Goal: Information Seeking & Learning: Learn about a topic

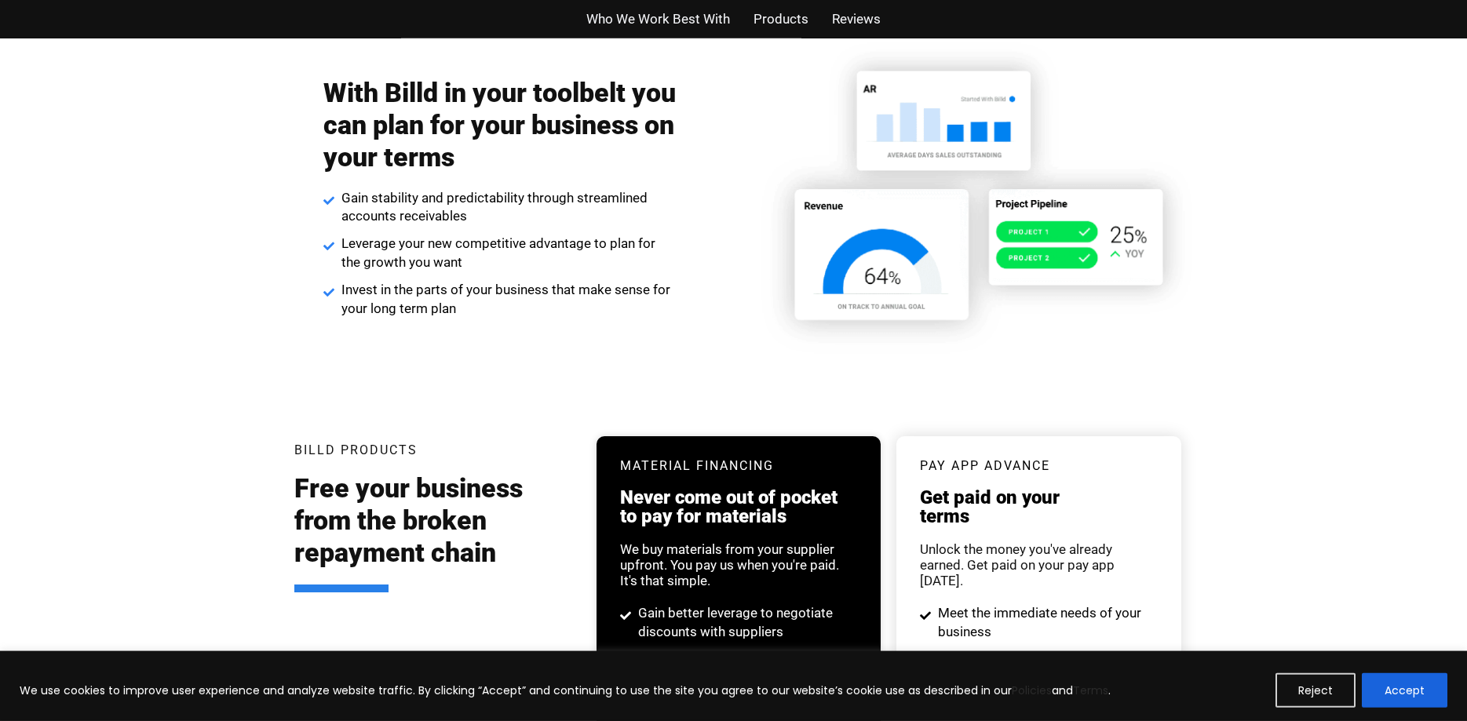
scroll to position [2636, 0]
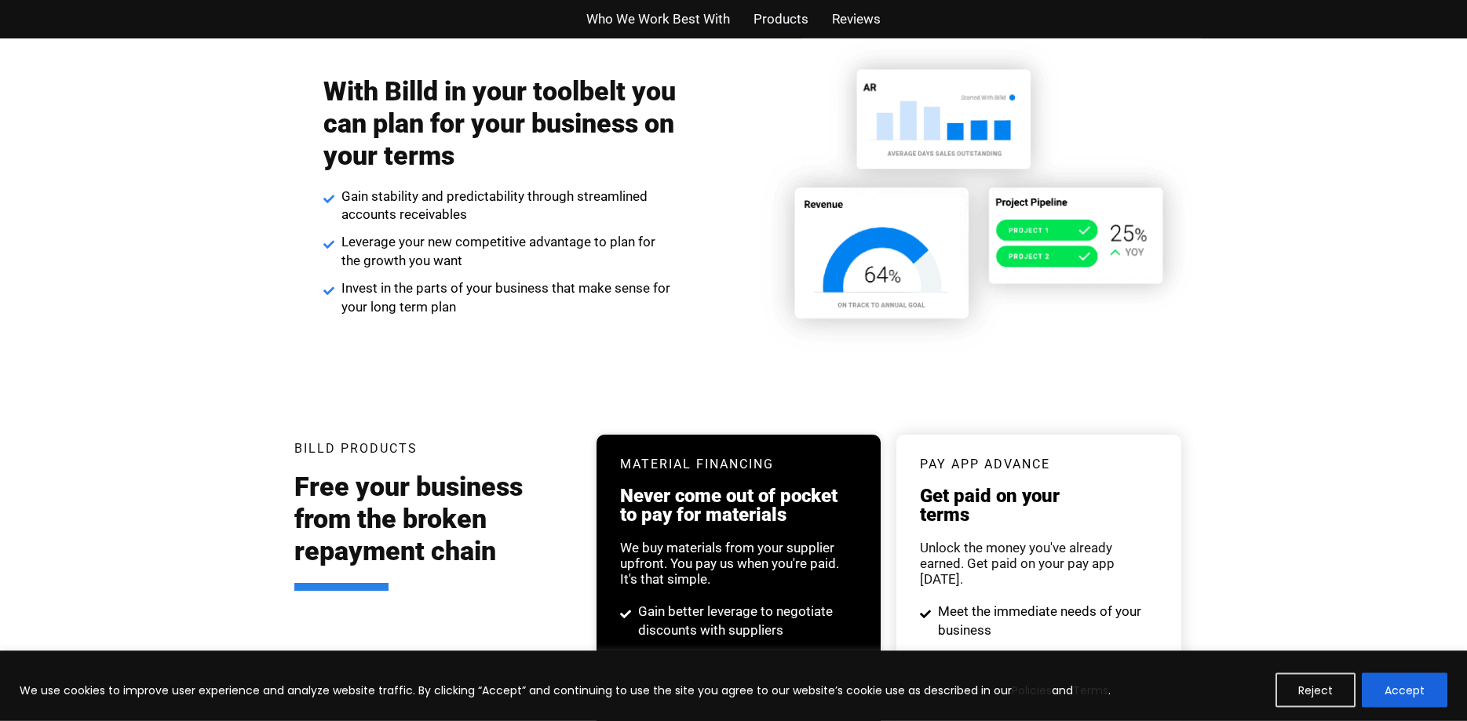
click at [784, 9] on span "Products" at bounding box center [780, 19] width 55 height 23
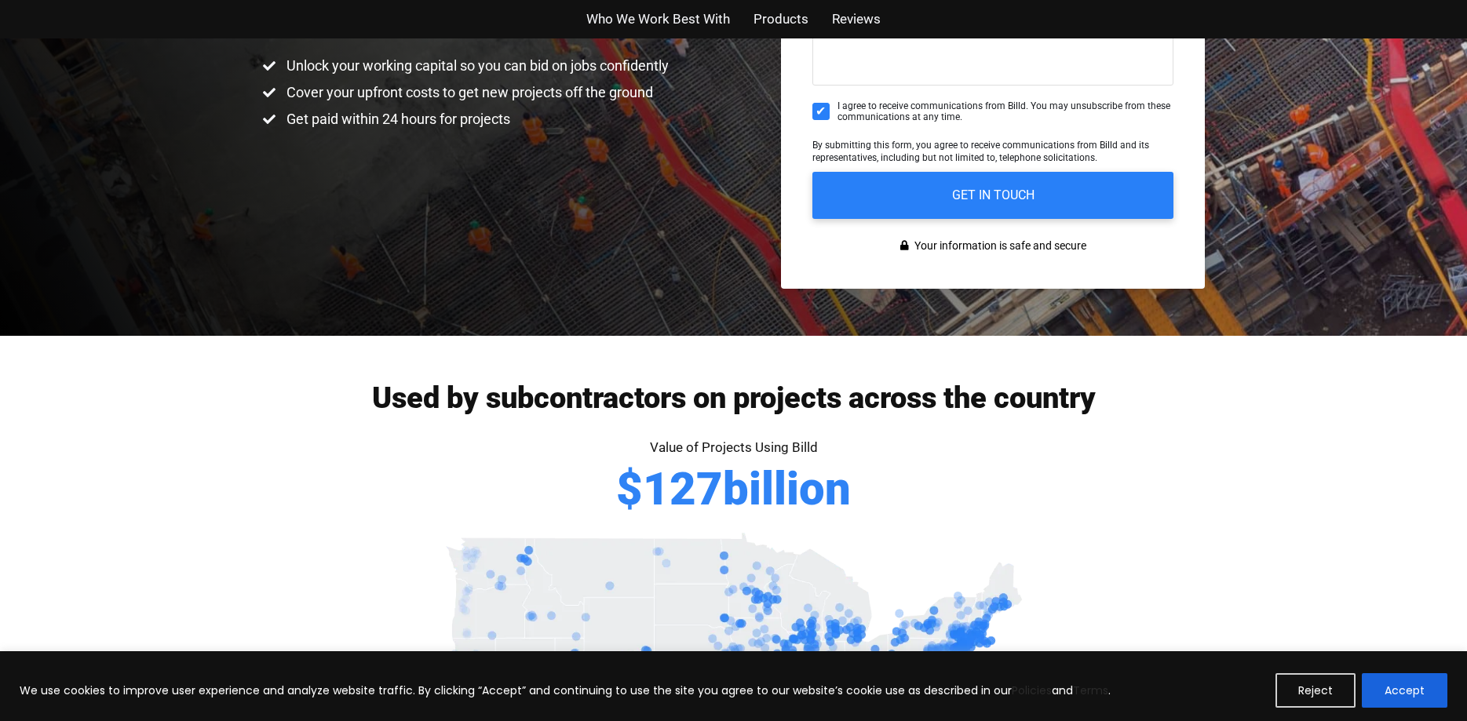
scroll to position [413, 0]
click at [662, 24] on span "Who We Work Best With" at bounding box center [658, 19] width 144 height 23
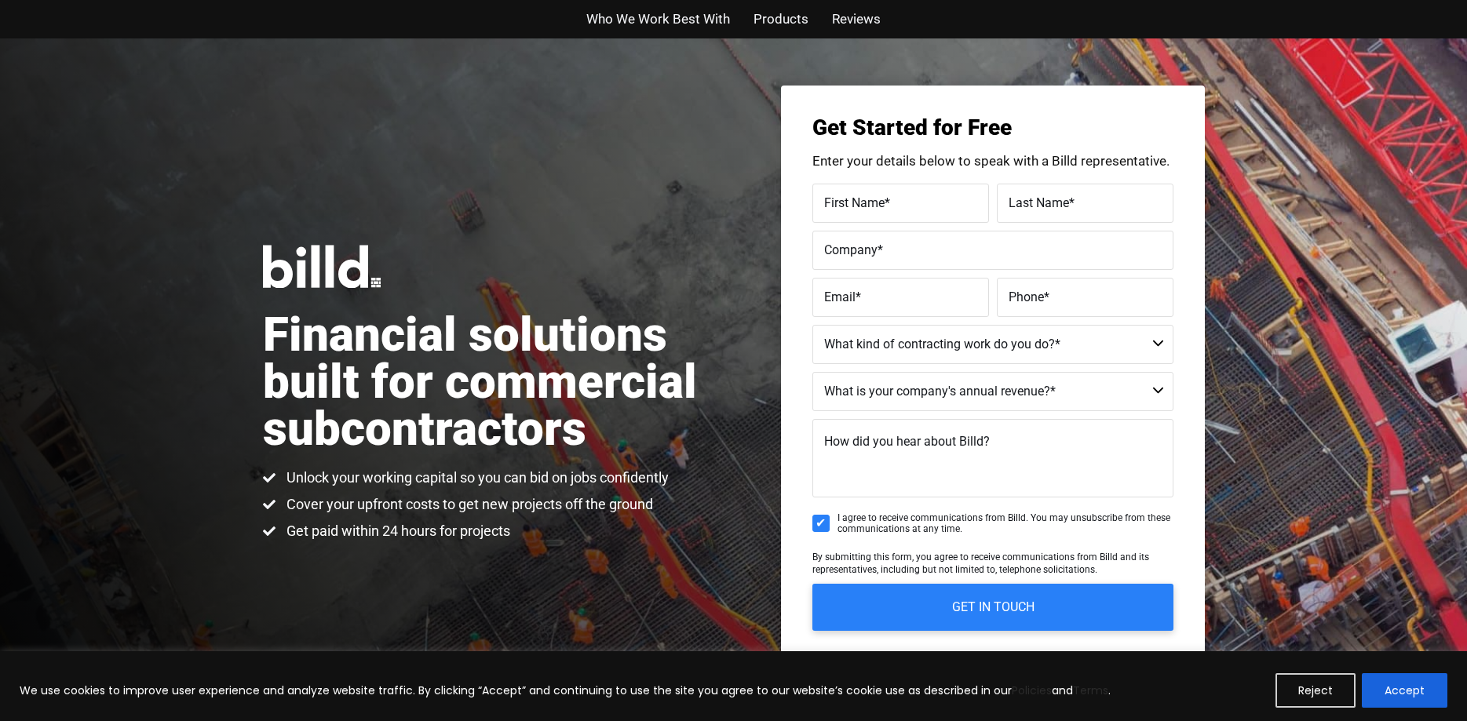
click at [779, 13] on span "Products" at bounding box center [780, 19] width 55 height 23
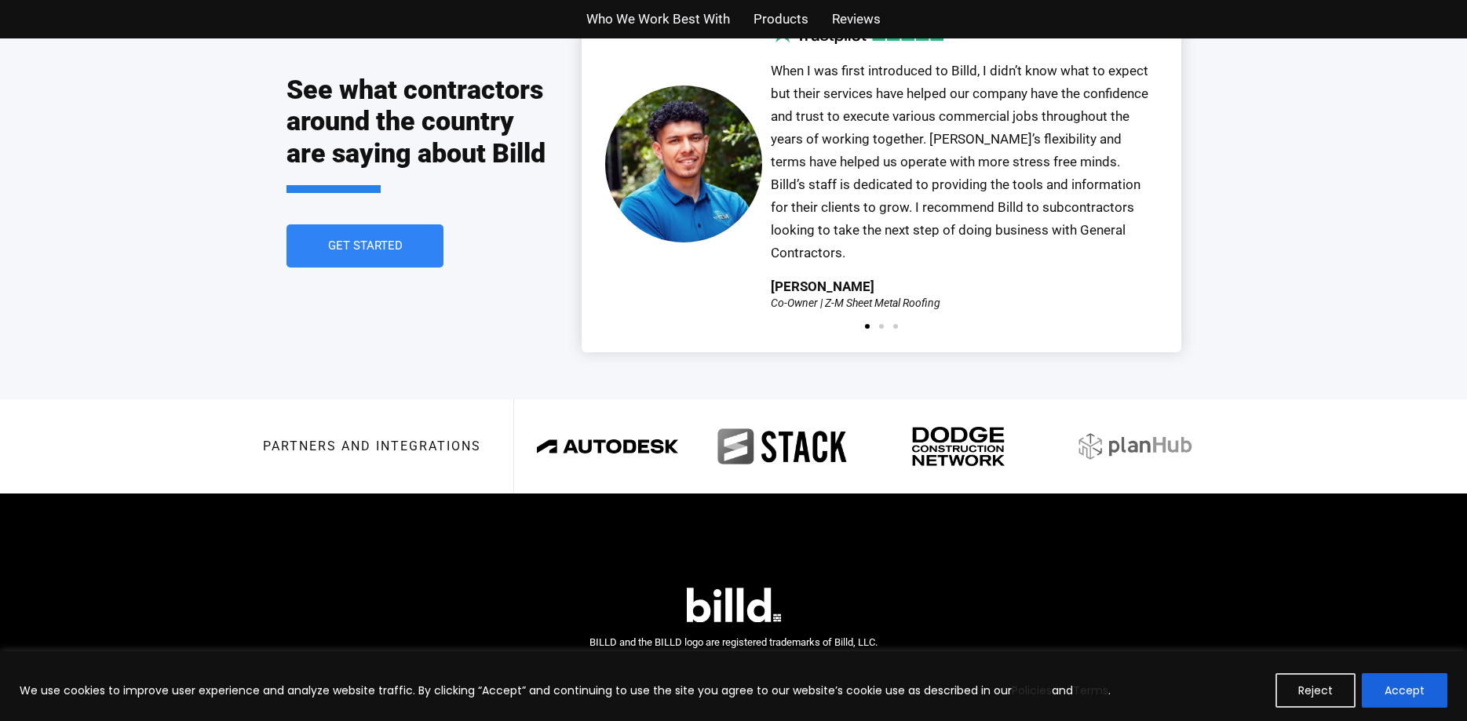
scroll to position [3589, 0]
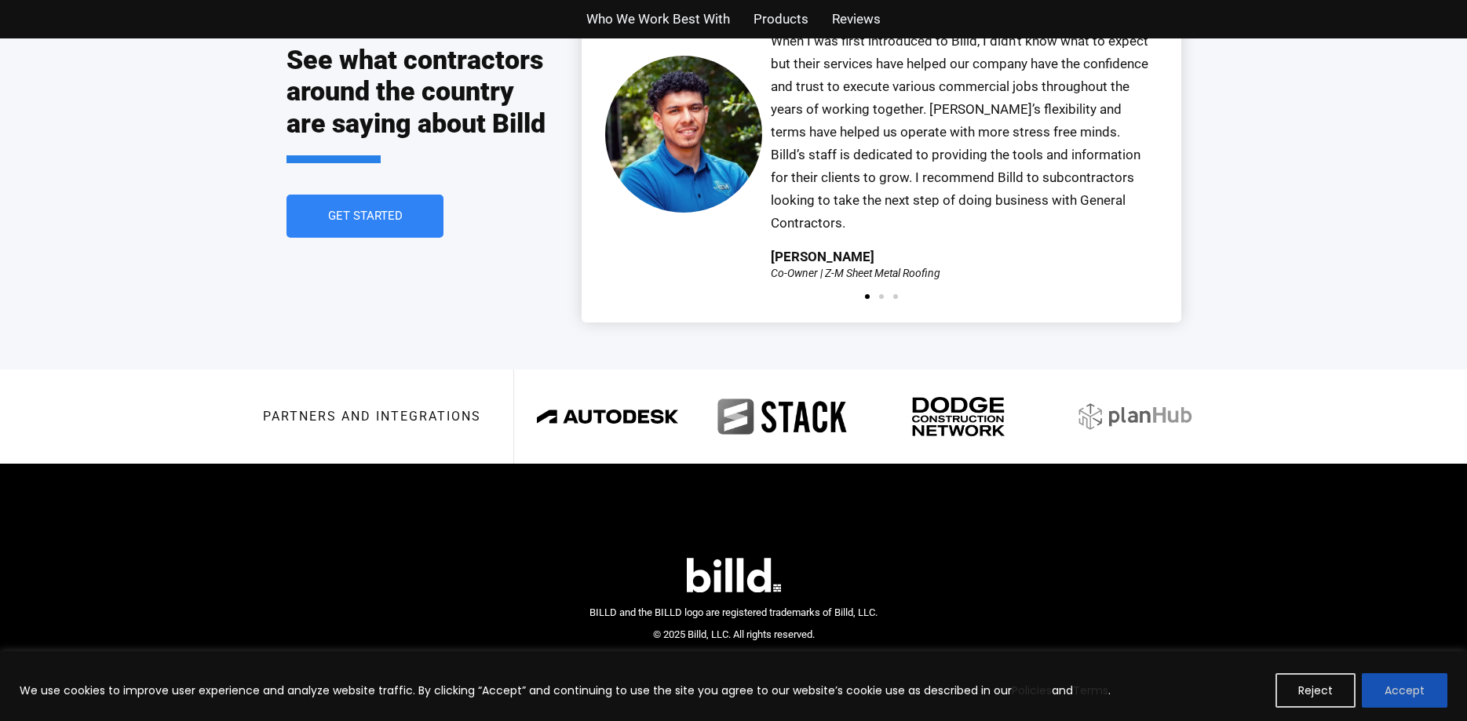
click at [1412, 687] on button "Accept" at bounding box center [1404, 690] width 86 height 35
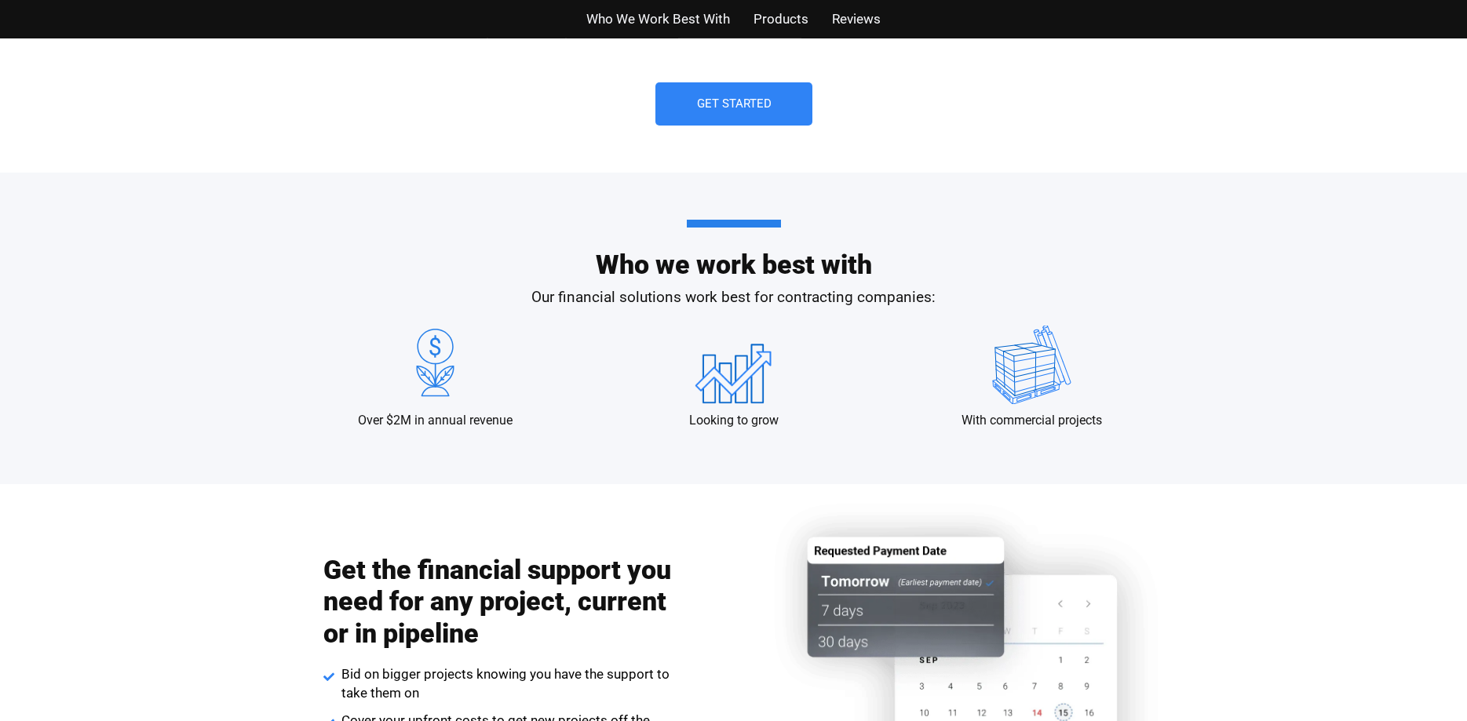
scroll to position [1377, 0]
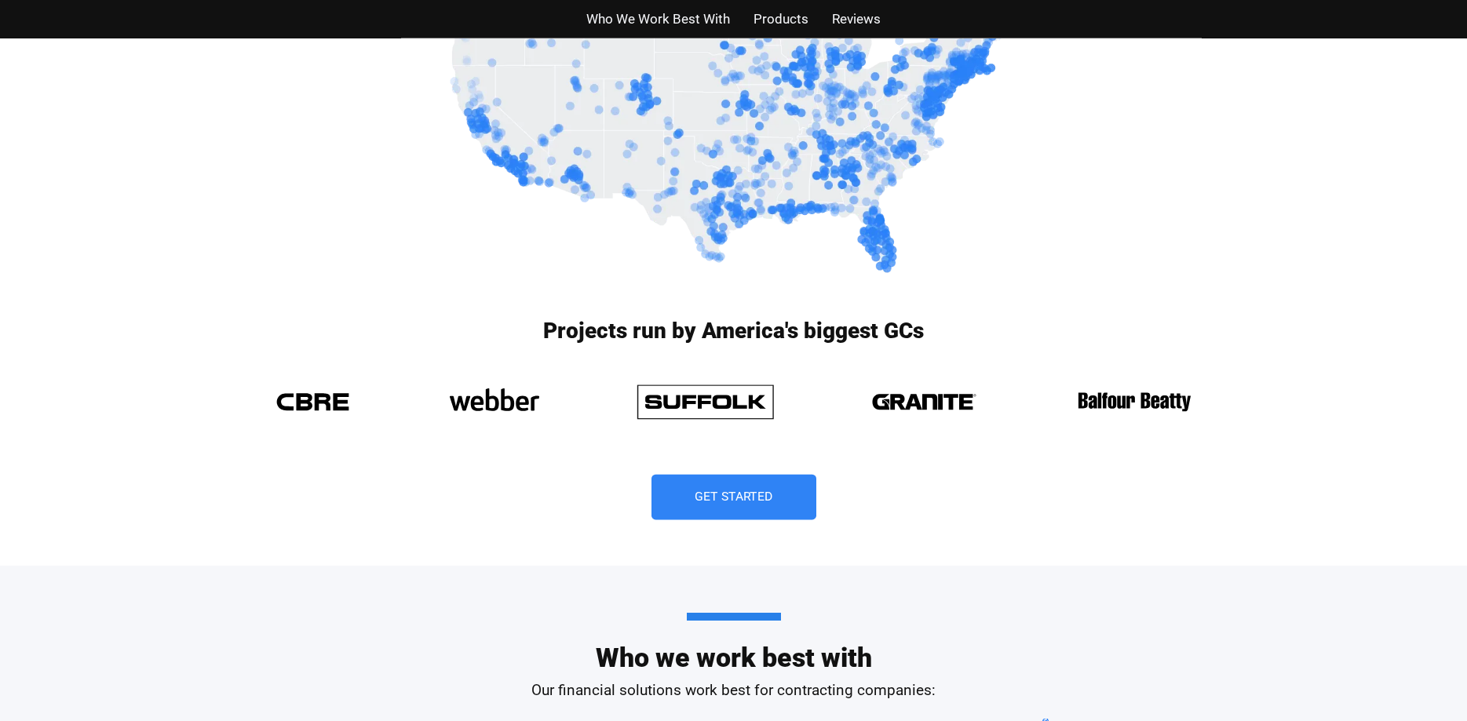
click at [734, 483] on link "Get Started" at bounding box center [733, 498] width 165 height 46
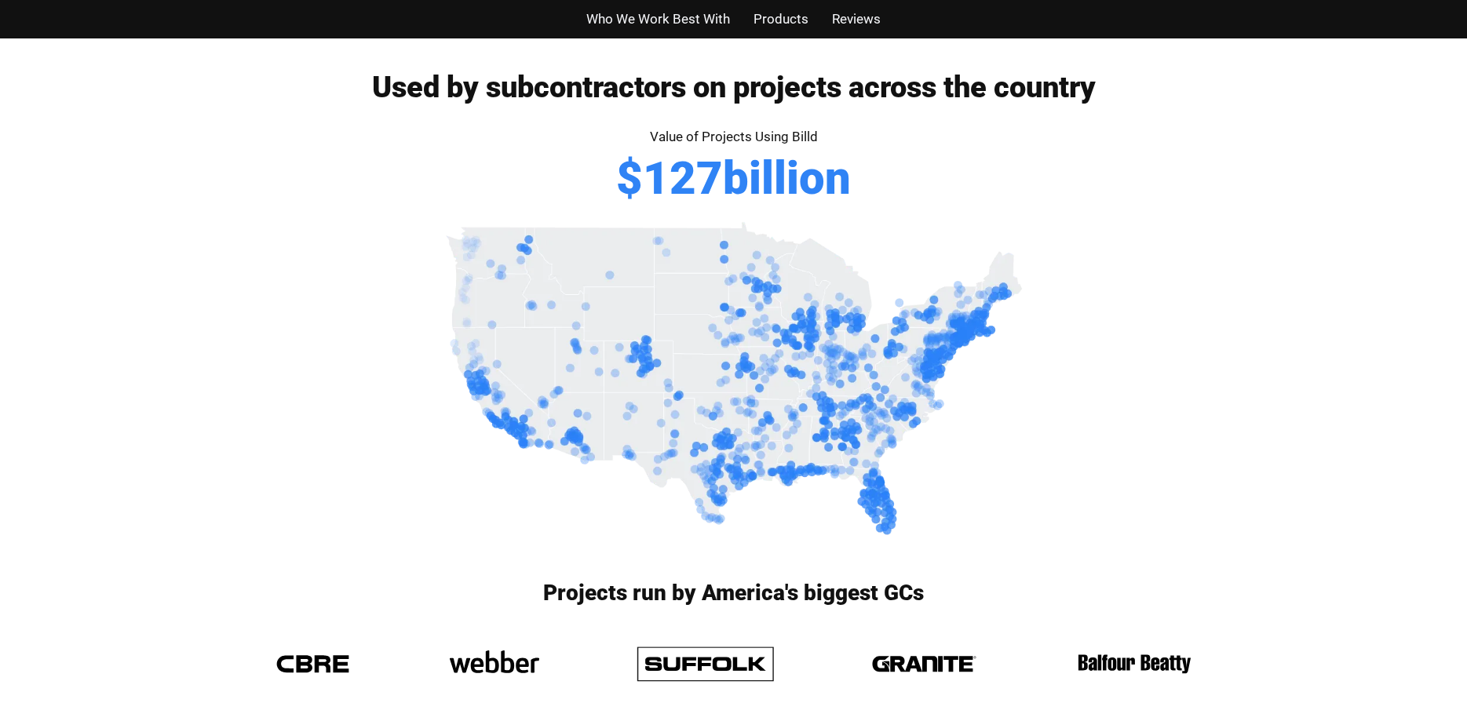
scroll to position [725, 0]
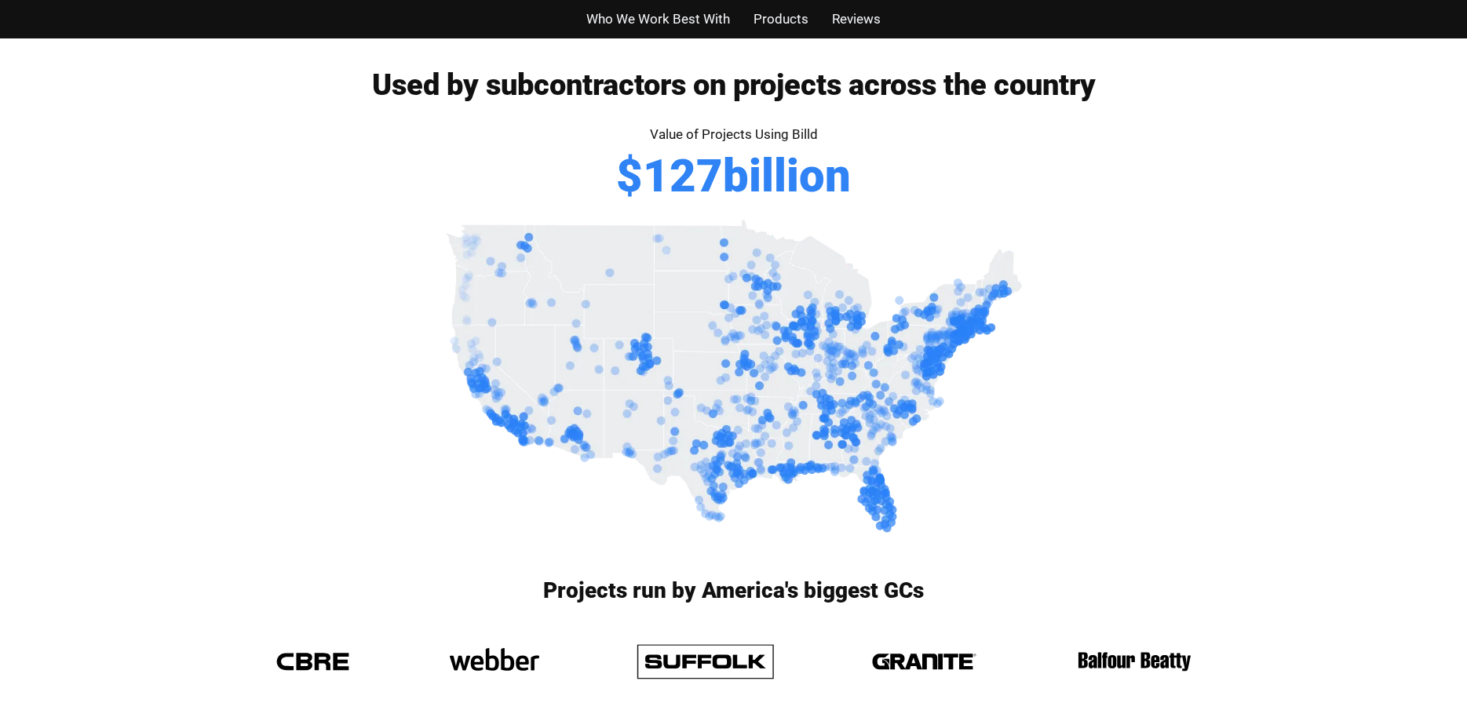
click at [844, 401] on img at bounding box center [733, 377] width 589 height 326
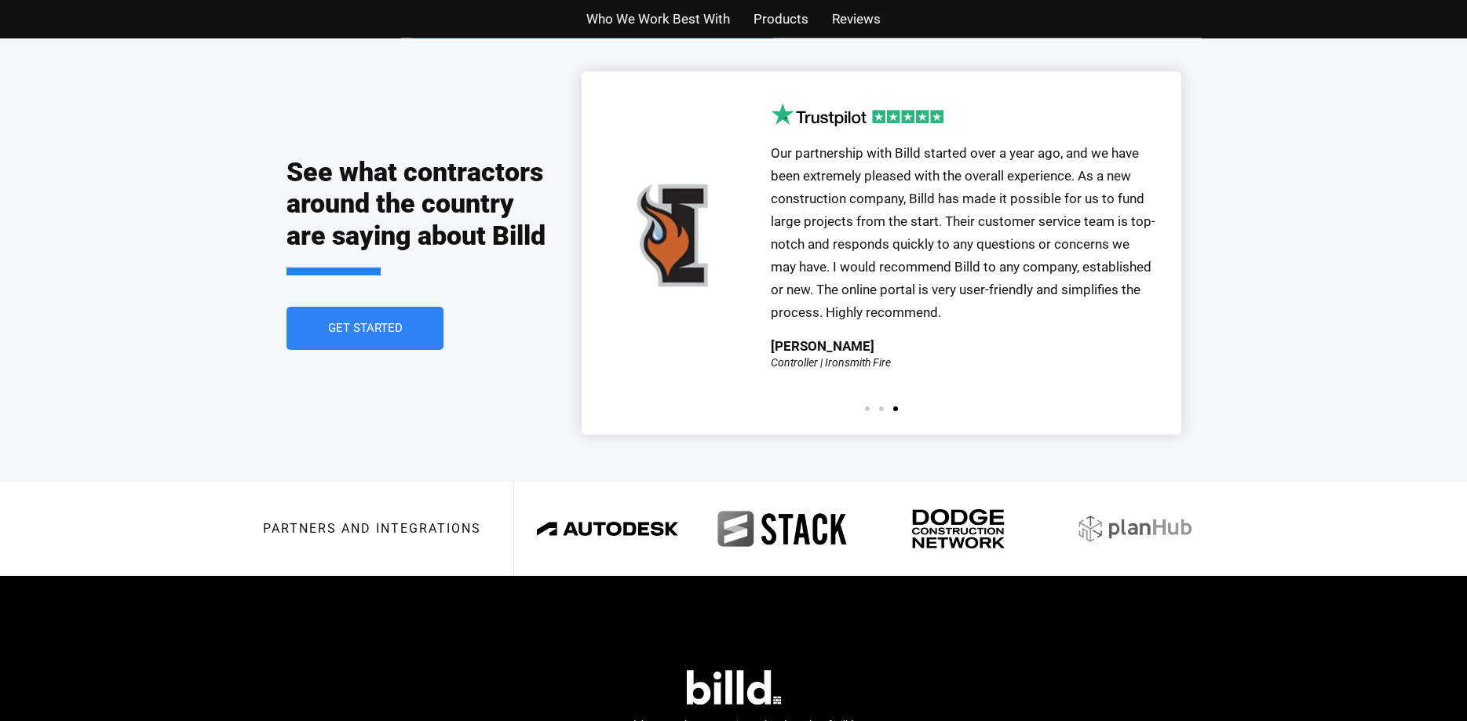
scroll to position [3589, 0]
